Goal: Transaction & Acquisition: Purchase product/service

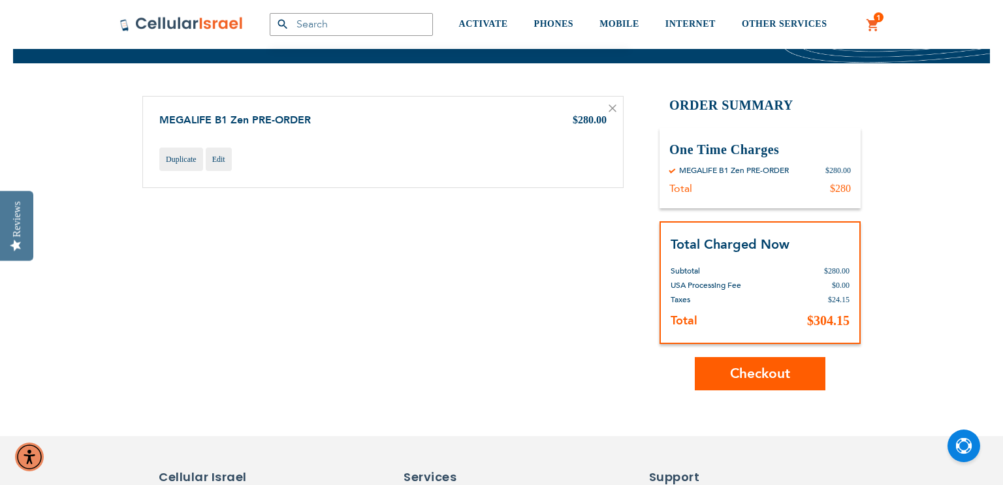
scroll to position [100, 0]
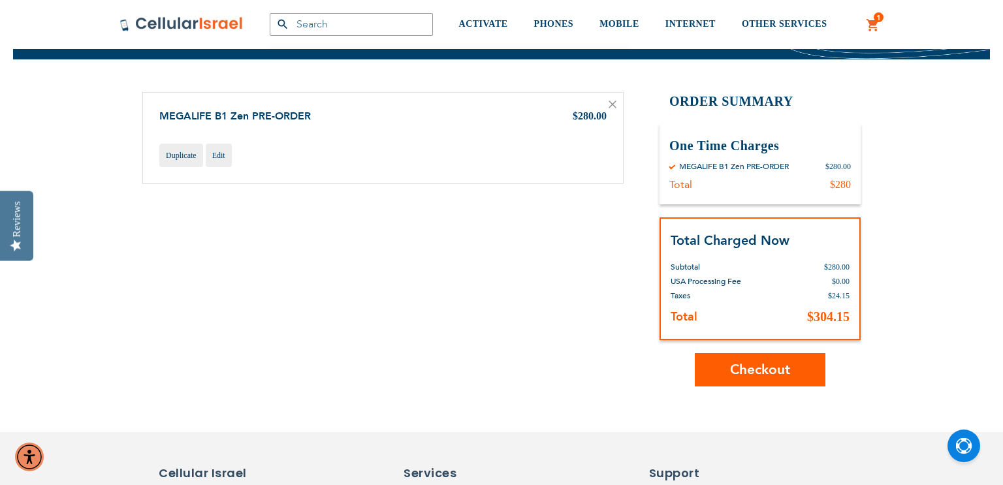
type input "[EMAIL_ADDRESS][DOMAIN_NAME]"
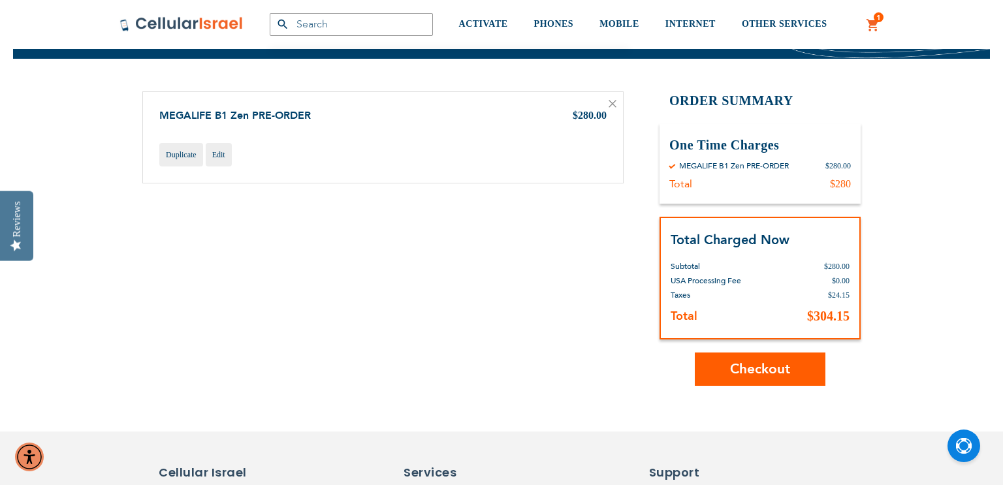
click at [542, 282] on div "Shopping Cart Items MEGALIFE B1 Zen PRE-ORDER $280.00 Duplicate Edit" at bounding box center [501, 238] width 718 height 294
click at [795, 362] on button "Checkout" at bounding box center [760, 369] width 131 height 33
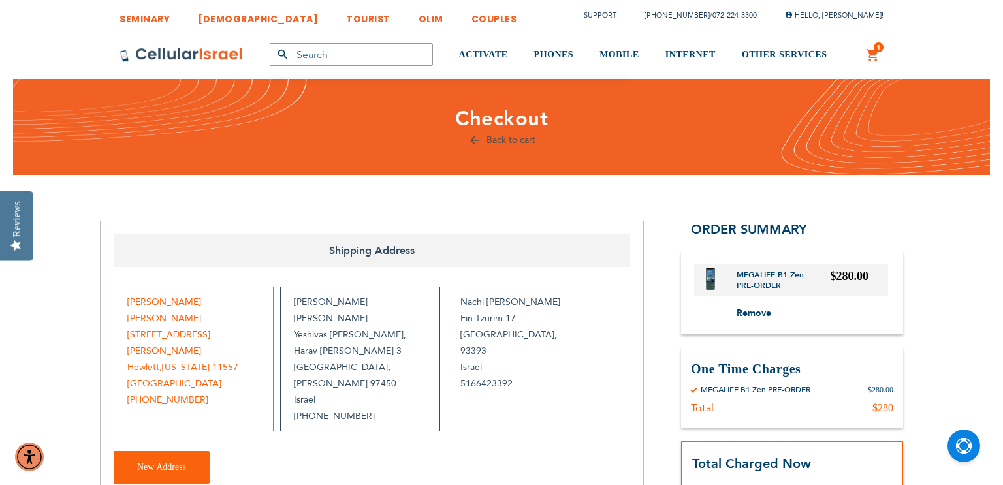
checkbox input "false"
type input "[EMAIL_ADDRESS][DOMAIN_NAME]"
click at [566, 344] on div "Nachi Zinn Ein Tzurim 17 Jerusalem , 93393 Israel 5166423392" at bounding box center [527, 359] width 160 height 145
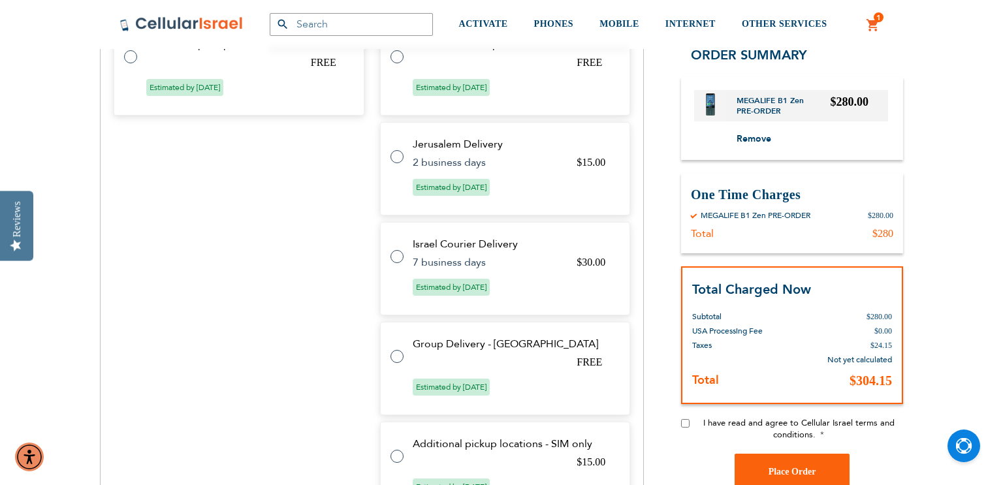
scroll to position [628, 0]
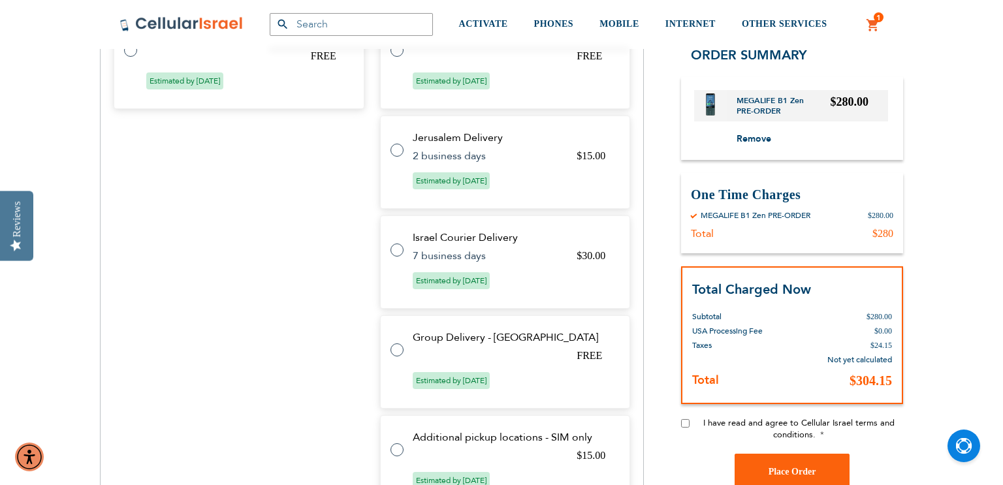
click at [399, 342] on label at bounding box center [403, 342] width 26 height 0
radio input "true"
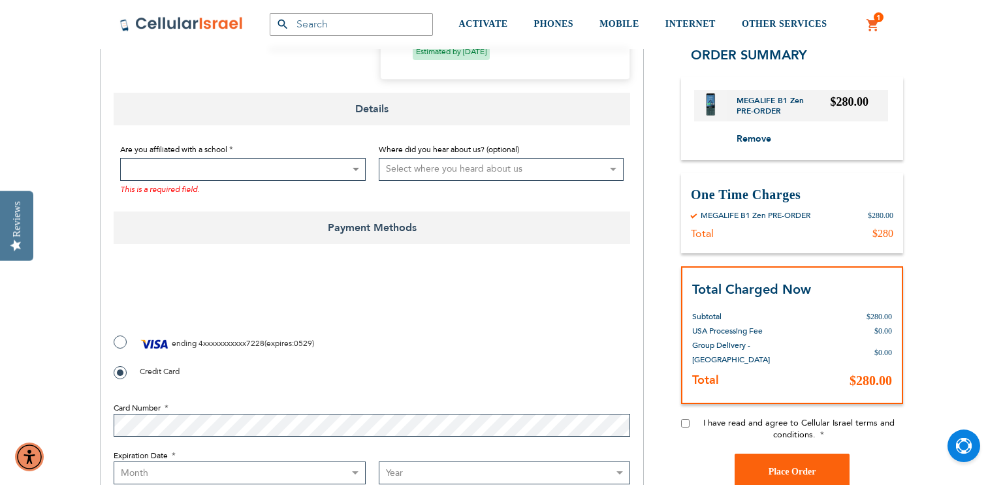
scroll to position [1026, 0]
click at [124, 336] on label "ending 4xxxxxxxxxxx7228 ( expires : 0529 )" at bounding box center [214, 346] width 200 height 20
radio input "true"
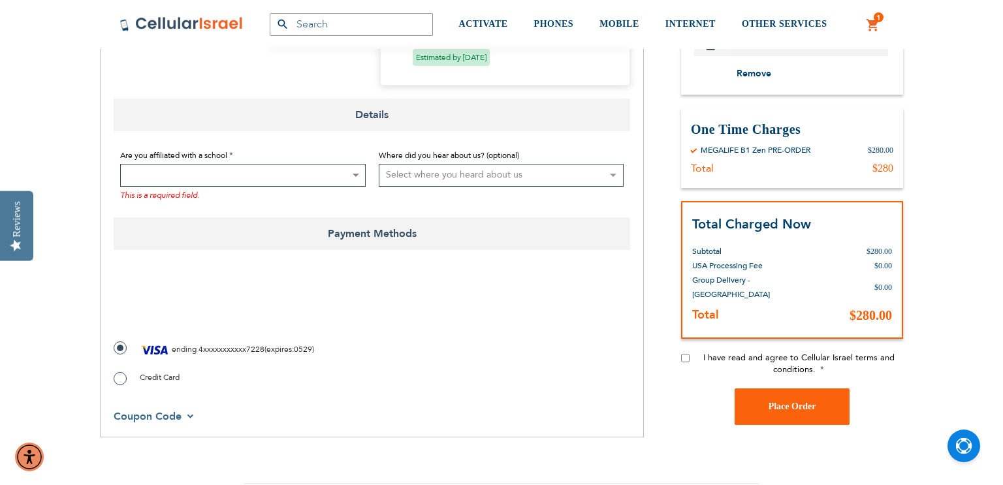
scroll to position [1035, 0]
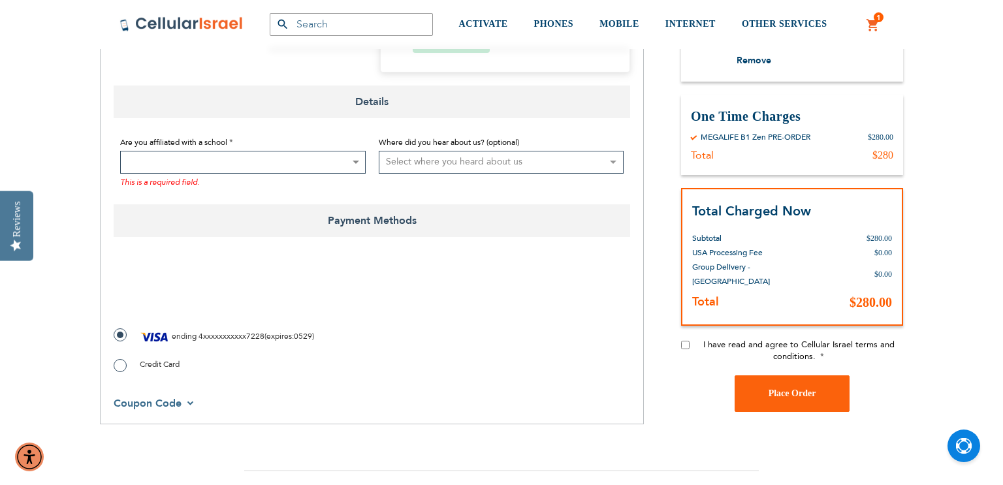
drag, startPoint x: 194, startPoint y: 454, endPoint x: 136, endPoint y: 251, distance: 211.2
click at [23, 24] on div "SEMINARY YESHIVA TOURIST OLIM COUPLES Support (718) 289-0195 / 072-224-3300 Hel…" at bounding box center [501, 172] width 1003 height 2414
click at [684, 340] on input "I have read and agree to Cellular Israel terms and conditions." at bounding box center [685, 344] width 8 height 8
checkbox input "true"
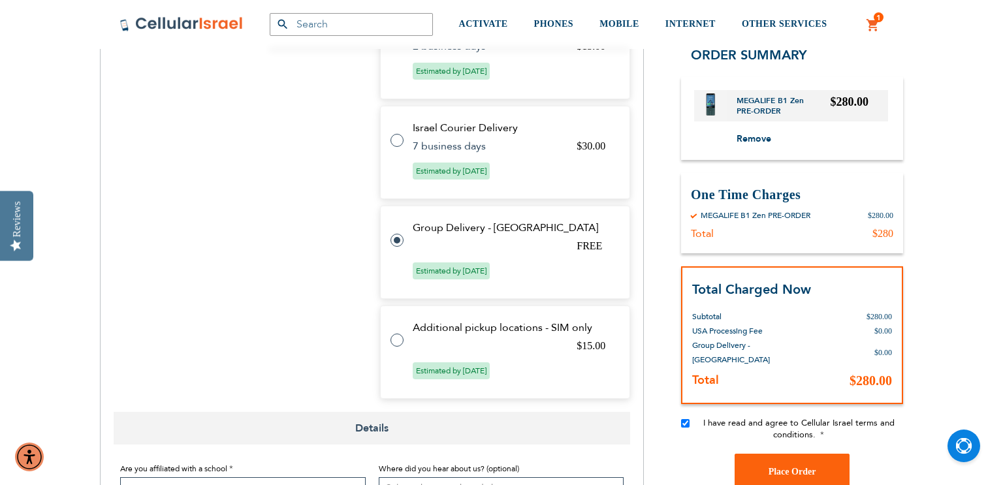
scroll to position [729, 0]
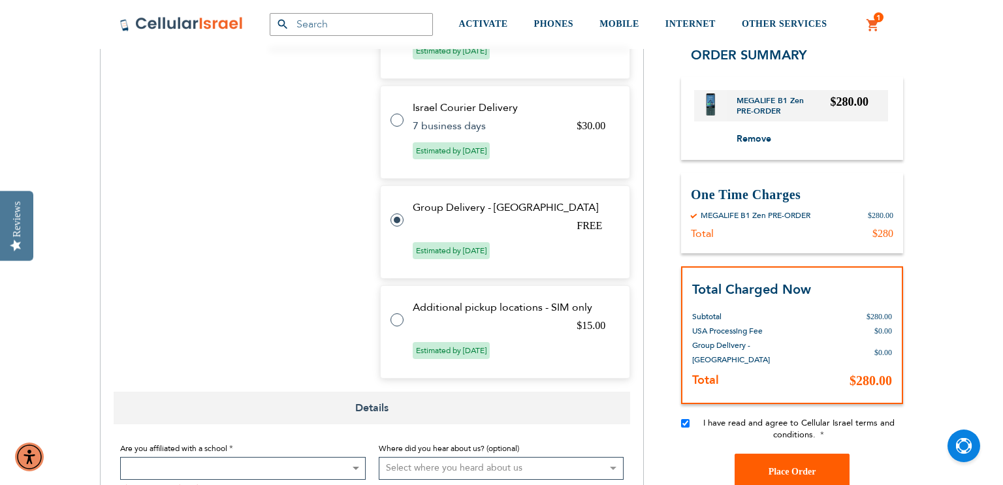
click at [821, 458] on button "Place Order" at bounding box center [791, 471] width 115 height 37
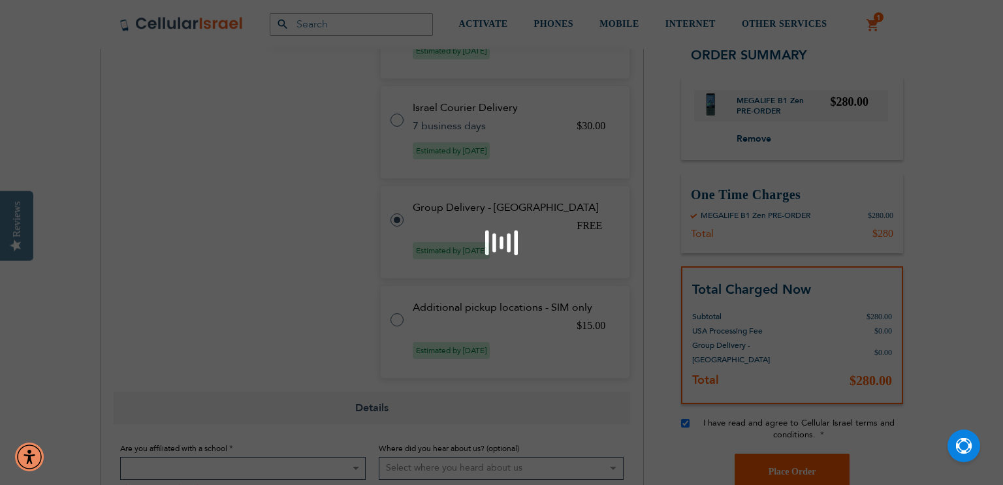
scroll to position [1132, 0]
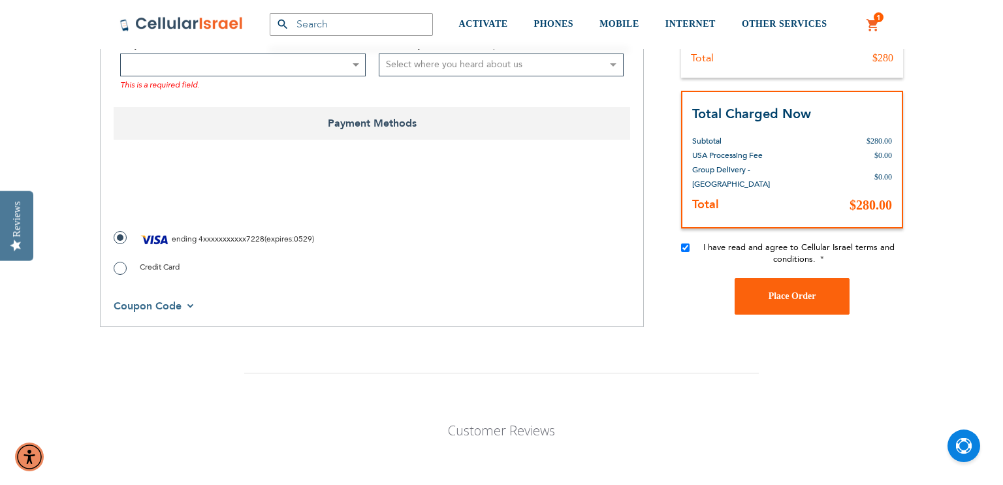
checkbox input "true"
click at [798, 285] on button "Place Order" at bounding box center [791, 295] width 115 height 37
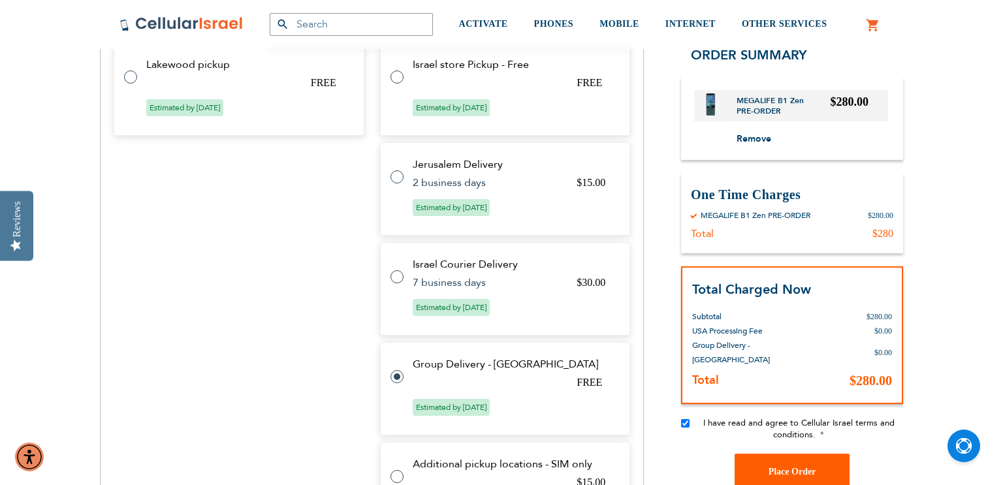
scroll to position [574, 0]
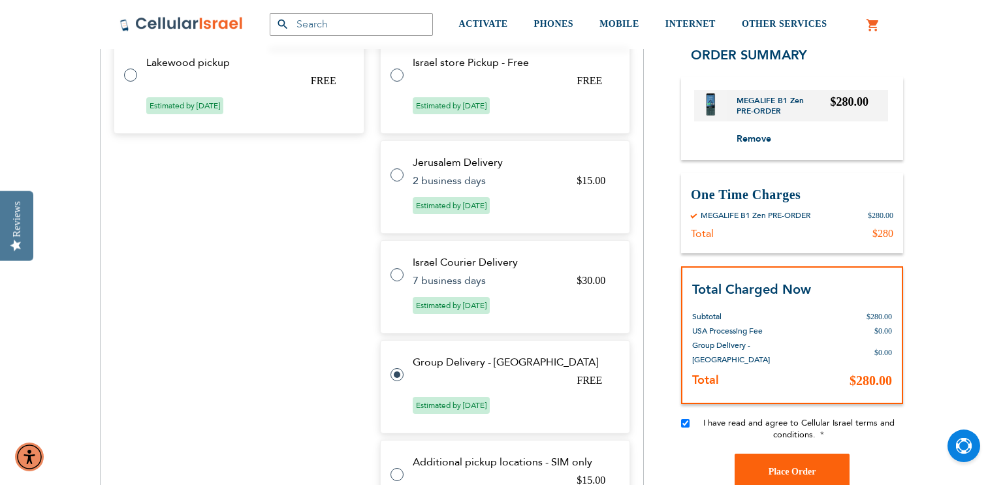
click at [257, 223] on div "International Options Select Method Price Method Title Carrier Title Expect Del…" at bounding box center [239, 270] width 251 height 527
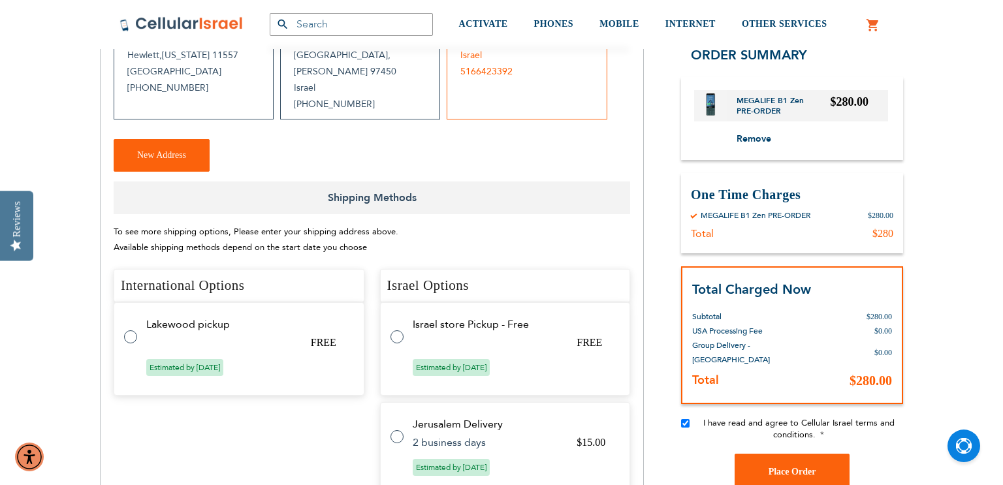
scroll to position [415, 0]
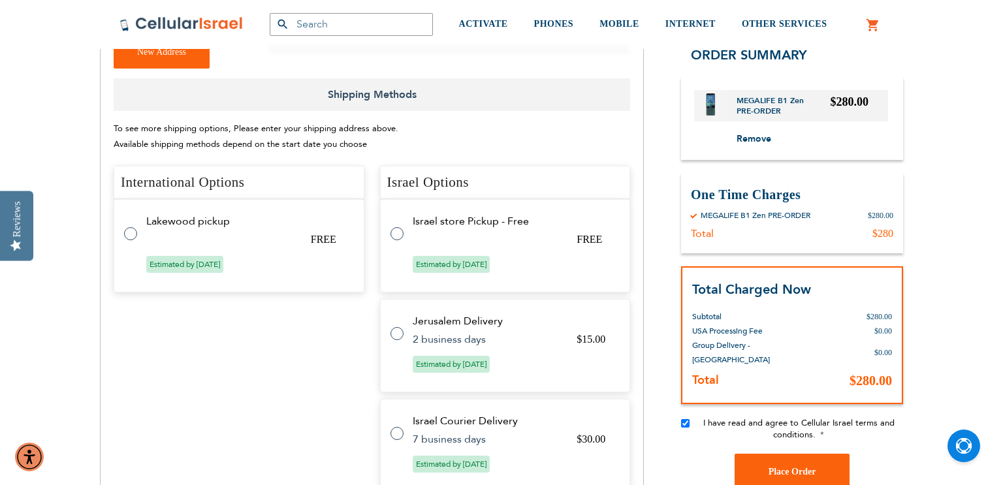
click at [233, 320] on div "International Options Select Method Price Method Title Carrier Title Expect Del…" at bounding box center [239, 429] width 251 height 527
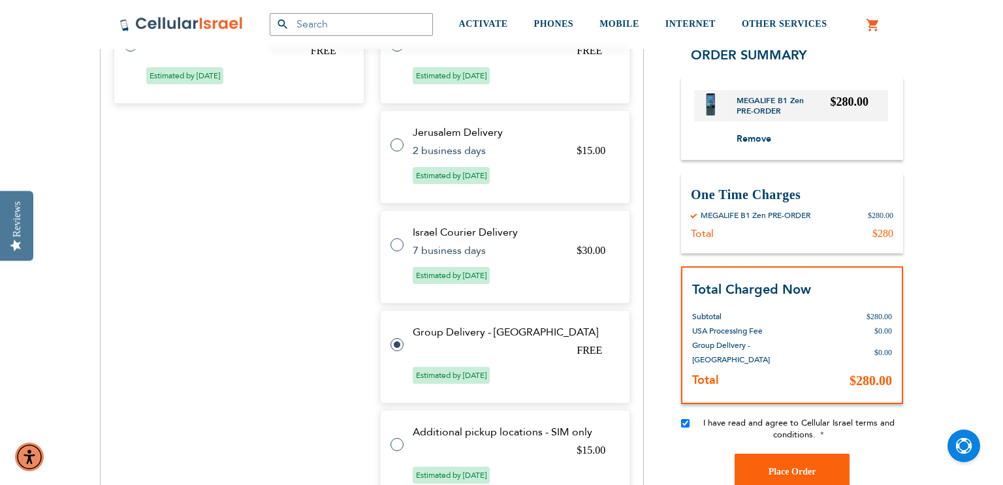
scroll to position [606, 0]
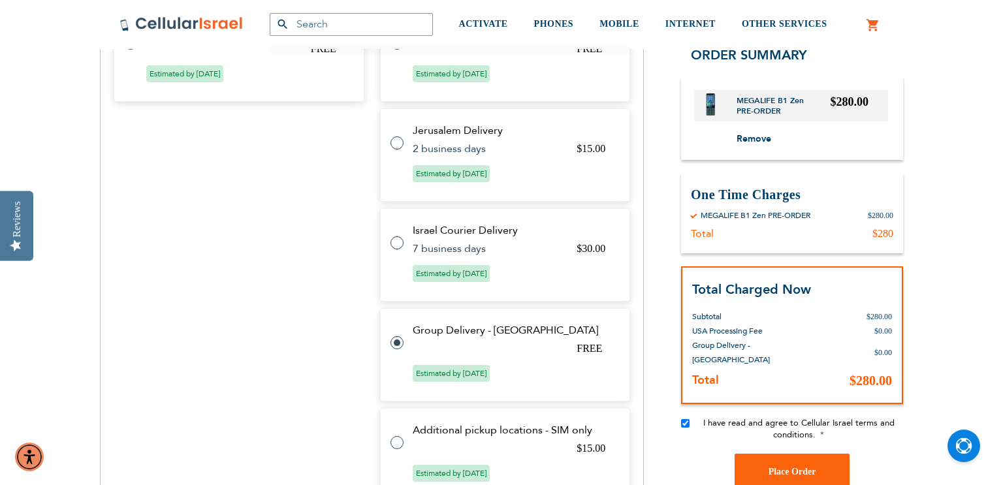
click at [333, 378] on div "International Options Select Method Price Method Title Carrier Title Expect Del…" at bounding box center [239, 238] width 251 height 527
